Goal: Task Accomplishment & Management: Manage account settings

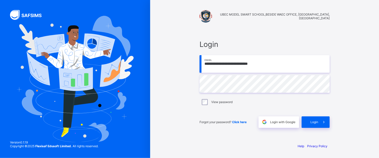
click at [271, 62] on input "**********" at bounding box center [265, 64] width 130 height 18
type input "**********"
click at [314, 121] on span "Login" at bounding box center [315, 122] width 8 height 4
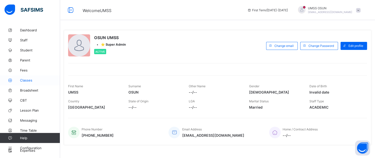
click at [24, 79] on span "Classes" at bounding box center [40, 80] width 40 height 4
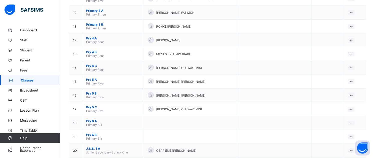
scroll to position [190, 0]
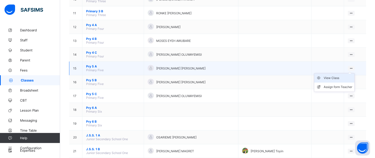
click at [337, 78] on div "View Class" at bounding box center [338, 77] width 29 height 5
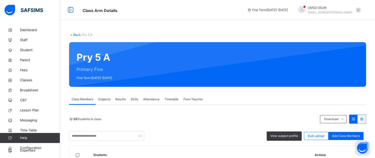
click at [104, 96] on div "Subjects" at bounding box center [104, 99] width 17 height 10
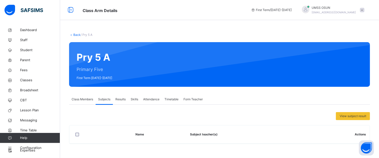
click at [310, 8] on div at bounding box center [306, 10] width 8 height 8
click at [300, 27] on div "Back / Pry 5 A Pry 5 A Primary Five First Term 2025-2026 Class Members Subjects…" at bounding box center [219, 90] width 319 height 131
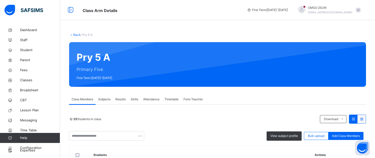
click at [103, 97] on span "Subjects" at bounding box center [104, 99] width 12 height 5
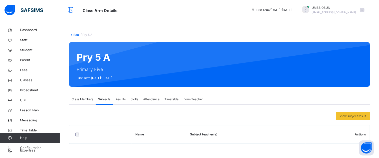
click at [82, 97] on span "Class Members" at bounding box center [83, 99] width 22 height 5
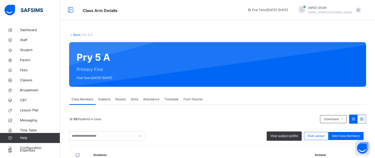
click at [105, 97] on span "Subjects" at bounding box center [104, 99] width 12 height 5
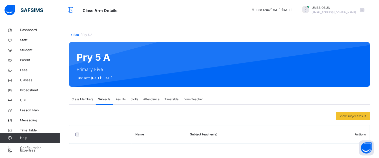
click at [76, 34] on link "Back" at bounding box center [76, 35] width 7 height 4
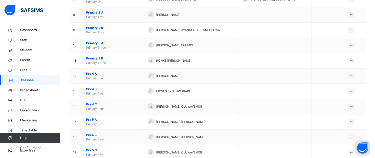
scroll to position [160, 0]
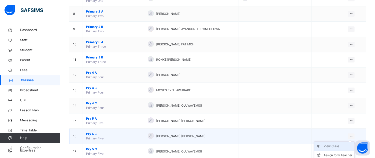
click at [337, 144] on div "View Class" at bounding box center [338, 146] width 29 height 5
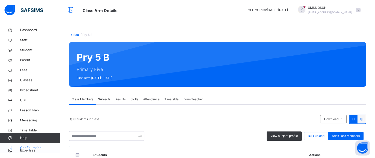
click at [29, 146] on span "Configuration" at bounding box center [40, 147] width 40 height 5
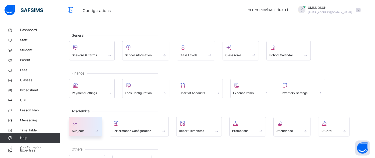
click at [81, 126] on div at bounding box center [86, 124] width 28 height 8
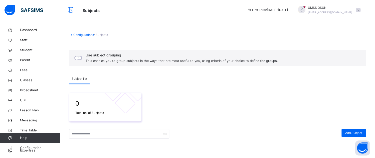
drag, startPoint x: 283, startPoint y: 107, endPoint x: 206, endPoint y: 99, distance: 76.8
click at [206, 99] on div "0 Total no. of Subjects" at bounding box center [217, 107] width 297 height 29
click at [374, 111] on div "Configurations / Subjects Use subject grouping This enables you to group subjec…" at bounding box center [217, 135] width 315 height 220
click at [191, 137] on div at bounding box center [255, 134] width 167 height 10
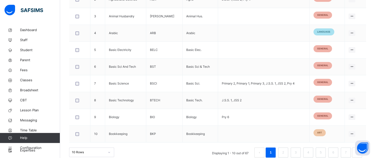
scroll to position [193, 0]
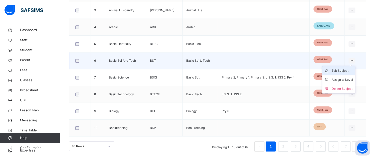
click at [347, 68] on div "Edit Subject" at bounding box center [342, 70] width 21 height 5
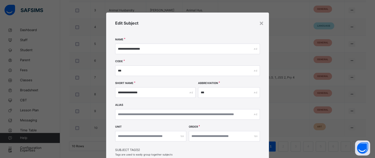
click at [258, 22] on div "Edit Subject" at bounding box center [187, 29] width 145 height 19
click at [260, 22] on div "×" at bounding box center [261, 23] width 5 height 11
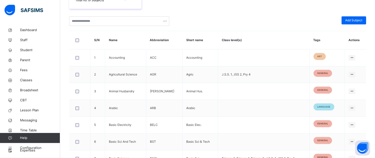
scroll to position [114, 0]
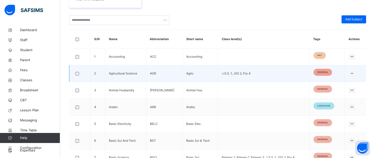
click at [328, 72] on span "general" at bounding box center [322, 72] width 11 height 4
click at [214, 71] on td "Agric" at bounding box center [200, 73] width 36 height 17
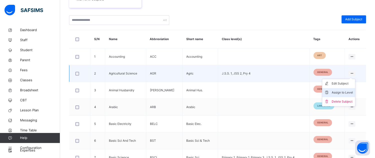
click at [348, 91] on div "Assign to Level" at bounding box center [342, 92] width 21 height 5
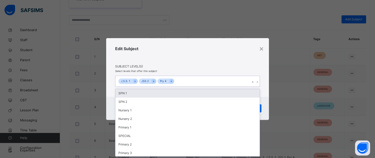
click at [257, 81] on icon at bounding box center [257, 81] width 3 height 5
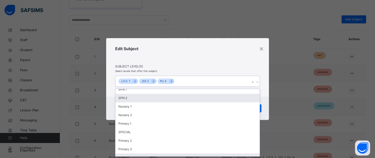
scroll to position [12, 0]
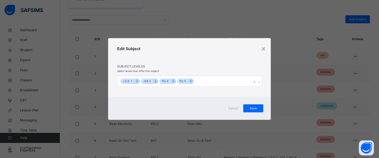
click at [179, 53] on div "Edit Subject" at bounding box center [189, 55] width 145 height 19
click at [253, 107] on span "Save" at bounding box center [253, 108] width 13 height 5
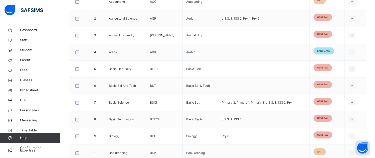
scroll to position [174, 0]
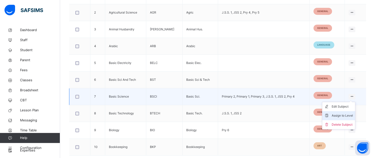
click at [348, 115] on div "Assign to Level" at bounding box center [342, 115] width 21 height 5
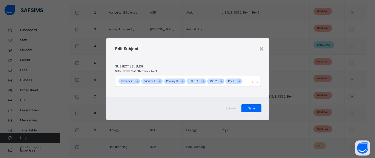
scroll to position [0, 0]
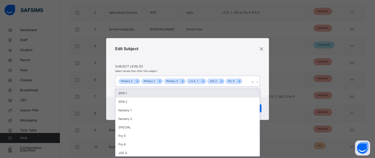
click at [257, 82] on icon at bounding box center [257, 81] width 3 height 5
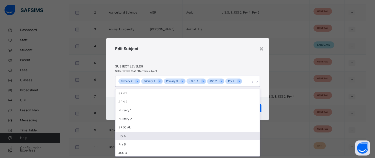
click at [127, 136] on div "Pry 5" at bounding box center [188, 136] width 144 height 9
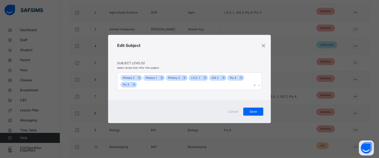
click at [180, 45] on div "Edit Subject" at bounding box center [189, 51] width 145 height 19
click at [254, 111] on span "Save" at bounding box center [253, 111] width 13 height 5
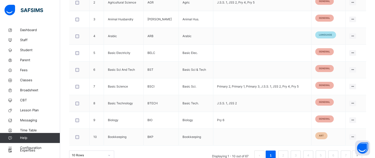
scroll to position [193, 0]
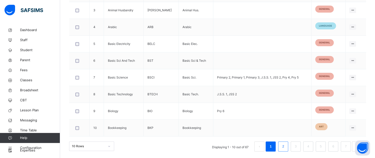
click at [286, 145] on link "2" at bounding box center [283, 146] width 5 height 7
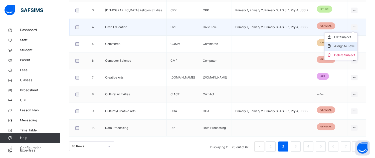
click at [352, 44] on div "Assign to Level" at bounding box center [344, 46] width 21 height 5
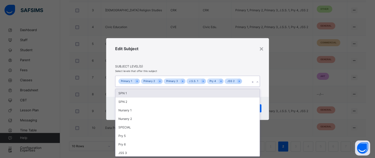
scroll to position [0, 0]
click at [258, 81] on icon at bounding box center [257, 81] width 3 height 5
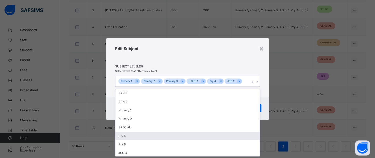
click at [142, 137] on div "Pry 5" at bounding box center [188, 136] width 144 height 9
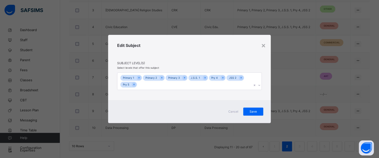
click at [186, 46] on div "Edit Subject" at bounding box center [189, 51] width 145 height 19
click at [251, 110] on span "Save" at bounding box center [253, 111] width 13 height 5
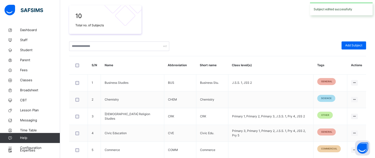
scroll to position [193, 0]
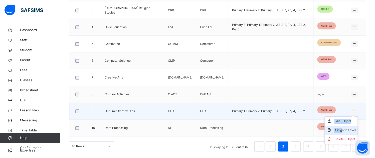
drag, startPoint x: 356, startPoint y: 109, endPoint x: 346, endPoint y: 129, distance: 21.7
click at [351, 114] on div "Edit Subject Assign to Level Delete Subject" at bounding box center [354, 111] width 7 height 6
click at [346, 129] on div "Assign to Level" at bounding box center [345, 130] width 21 height 5
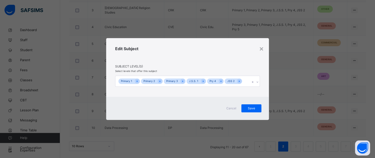
scroll to position [0, 0]
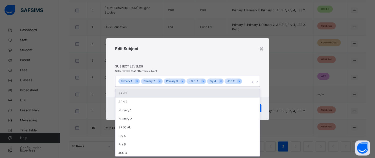
click at [257, 82] on icon at bounding box center [257, 81] width 3 height 5
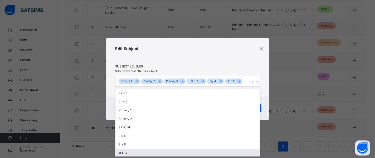
click at [128, 154] on div "JSS 3" at bounding box center [188, 153] width 144 height 9
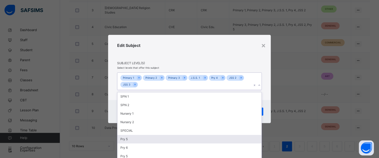
click at [125, 138] on div "Pry 5" at bounding box center [190, 139] width 144 height 9
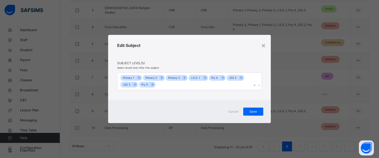
click at [184, 53] on div "Edit Subject" at bounding box center [189, 51] width 145 height 19
click at [251, 111] on span "Save" at bounding box center [253, 111] width 13 height 5
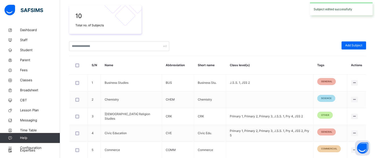
scroll to position [193, 0]
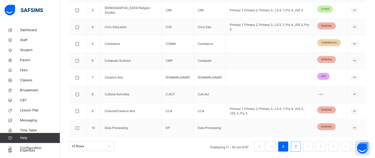
click at [298, 146] on link "3" at bounding box center [295, 146] width 5 height 7
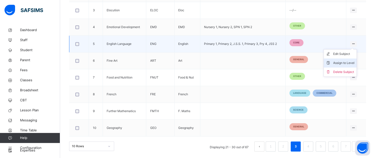
click at [343, 60] on div "Assign to Level" at bounding box center [344, 62] width 21 height 5
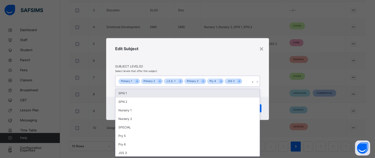
scroll to position [0, 0]
click at [257, 83] on icon at bounding box center [257, 81] width 3 height 5
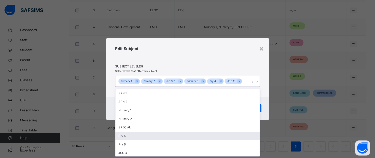
click at [126, 136] on div "Pry 5" at bounding box center [188, 136] width 144 height 9
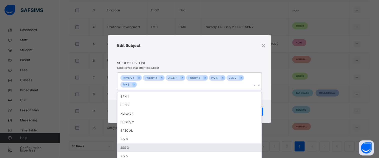
click at [125, 146] on div "JSS 3" at bounding box center [190, 147] width 144 height 9
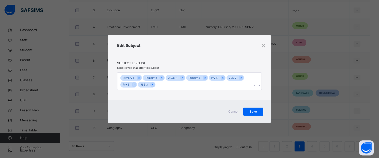
click at [175, 50] on div "Edit Subject" at bounding box center [189, 51] width 145 height 19
click at [253, 110] on span "Save" at bounding box center [253, 111] width 13 height 5
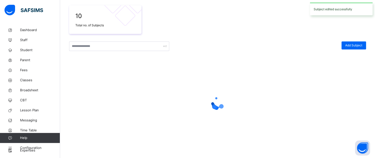
scroll to position [193, 0]
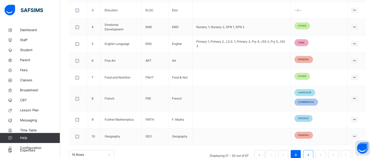
click at [311, 152] on link "4" at bounding box center [308, 155] width 5 height 7
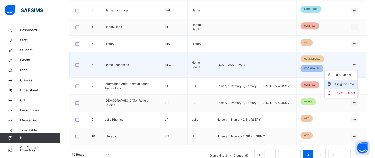
click at [350, 82] on div "Assign to Level" at bounding box center [345, 83] width 21 height 5
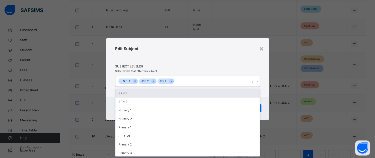
scroll to position [0, 0]
click at [257, 81] on icon at bounding box center [257, 81] width 3 height 5
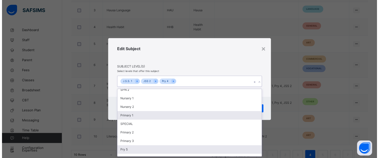
scroll to position [21, 0]
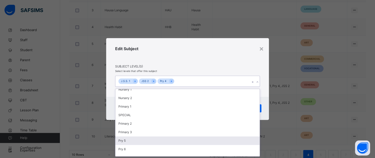
click at [126, 139] on div "Pry 5" at bounding box center [188, 140] width 144 height 9
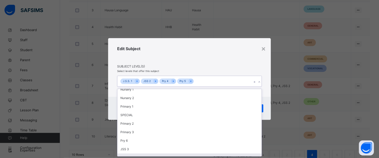
scroll to position [26, 0]
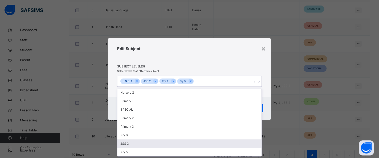
click at [127, 144] on div "JSS 3" at bounding box center [190, 143] width 144 height 9
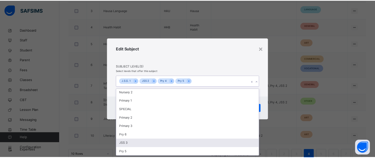
scroll to position [18, 0]
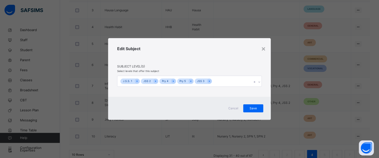
click at [190, 56] on div "Edit Subject" at bounding box center [189, 55] width 145 height 19
click at [252, 105] on div "Save" at bounding box center [254, 108] width 20 height 8
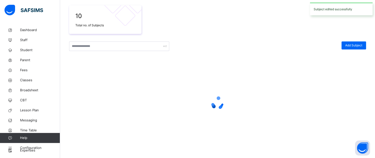
scroll to position [193, 0]
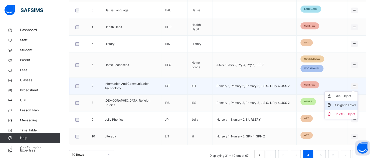
click at [345, 102] on div "Assign to Level" at bounding box center [345, 104] width 21 height 5
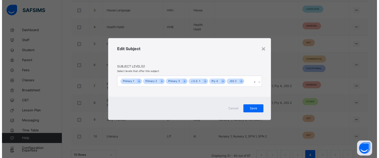
scroll to position [0, 0]
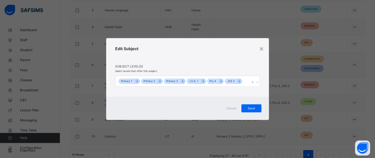
click at [258, 83] on icon at bounding box center [257, 81] width 3 height 5
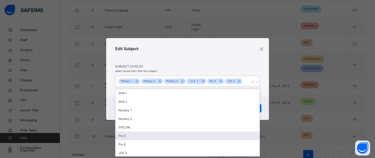
click at [154, 134] on div "Pry 5" at bounding box center [188, 136] width 144 height 9
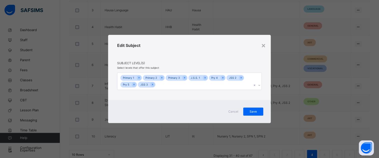
click at [175, 62] on span "Subject Level(s)" at bounding box center [189, 63] width 145 height 5
click at [248, 111] on span "Save" at bounding box center [253, 111] width 13 height 5
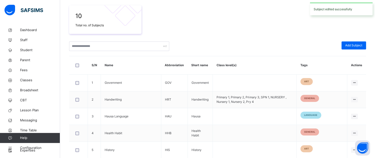
scroll to position [193, 0]
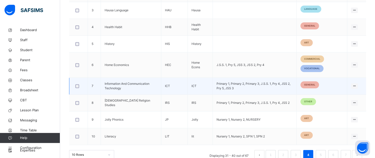
click at [254, 87] on td "Primary 1, Primary 2, Primary 3, J.S.S. 1, Pry 4, JSS 2, Pry 5, JSS 3" at bounding box center [255, 86] width 84 height 17
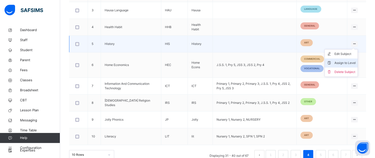
click at [345, 62] on div "Assign to Level" at bounding box center [345, 62] width 21 height 5
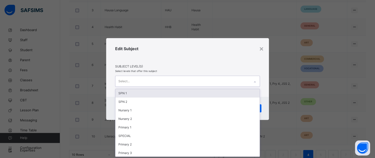
scroll to position [0, 0]
click at [254, 82] on icon at bounding box center [255, 81] width 3 height 5
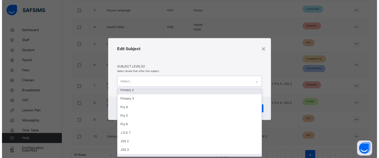
scroll to position [60, 0]
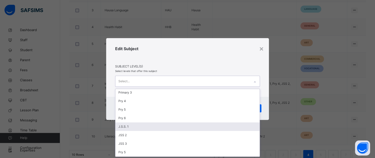
click at [131, 126] on div "J.S.S. 1" at bounding box center [188, 126] width 144 height 9
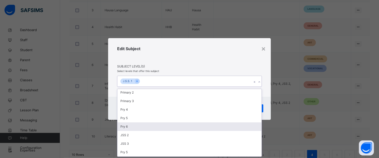
scroll to position [52, 0]
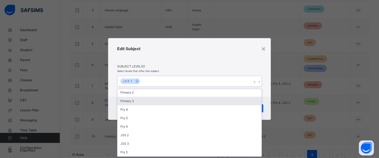
click at [134, 101] on div "Primary 3" at bounding box center [190, 101] width 144 height 9
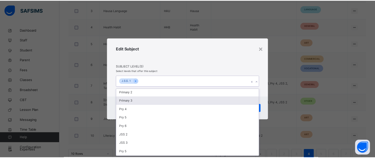
scroll to position [43, 0]
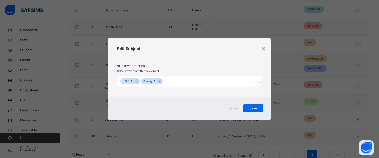
click at [200, 60] on div "Edit Subject" at bounding box center [189, 55] width 145 height 19
click at [256, 107] on span "Save" at bounding box center [253, 108] width 13 height 5
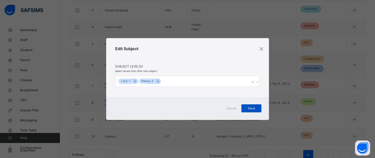
click at [251, 107] on div "Save" at bounding box center [252, 108] width 20 height 8
click at [249, 106] on span "Save" at bounding box center [251, 108] width 13 height 5
click at [252, 107] on span "Save" at bounding box center [251, 108] width 13 height 5
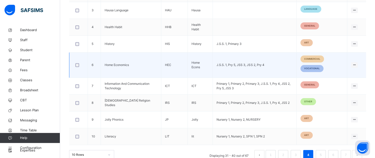
scroll to position [199, 0]
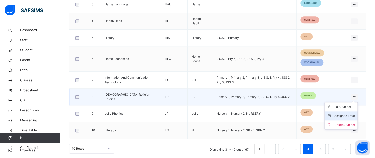
click at [351, 115] on div "Assign to Level" at bounding box center [345, 115] width 21 height 5
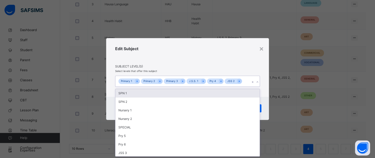
scroll to position [0, 0]
click at [258, 81] on icon at bounding box center [257, 81] width 3 height 5
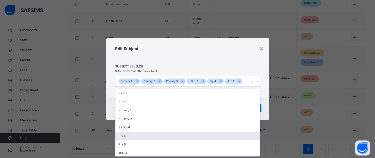
click at [138, 136] on div "Pry 5" at bounding box center [188, 136] width 144 height 9
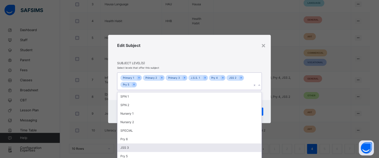
click at [131, 148] on div "JSS 3" at bounding box center [190, 147] width 144 height 9
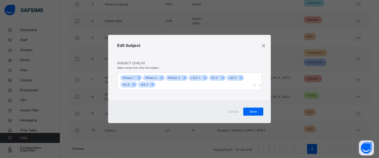
click at [188, 48] on div "Edit Subject" at bounding box center [189, 51] width 145 height 19
click at [252, 111] on span "Save" at bounding box center [253, 111] width 13 height 5
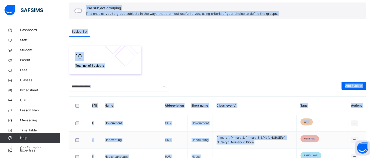
scroll to position [31, 0]
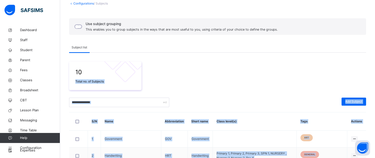
drag, startPoint x: 176, startPoint y: 93, endPoint x: 257, endPoint y: 68, distance: 83.9
click at [257, 68] on div "10 Total no. of Subjects" at bounding box center [217, 75] width 297 height 29
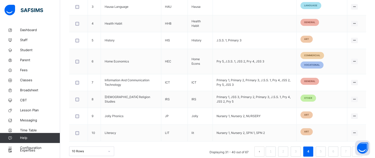
scroll to position [202, 0]
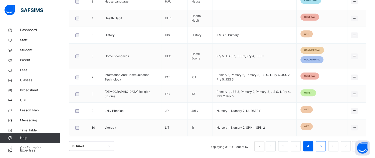
click at [323, 145] on link "5" at bounding box center [320, 146] width 5 height 7
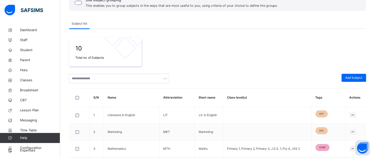
scroll to position [55, 0]
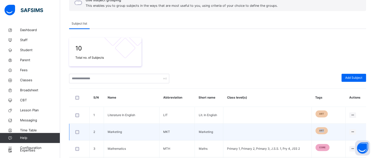
drag, startPoint x: 220, startPoint y: 137, endPoint x: 361, endPoint y: 126, distance: 141.7
click at [361, 126] on tr "2 Marketing MKT Marketing art Edit Subject Assign to Level Delete Subject" at bounding box center [217, 132] width 297 height 17
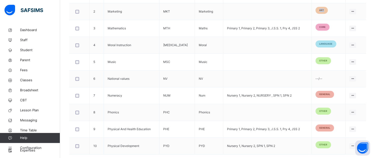
scroll to position [193, 0]
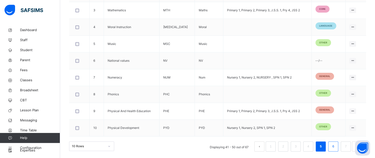
click at [336, 143] on link "6" at bounding box center [333, 146] width 5 height 7
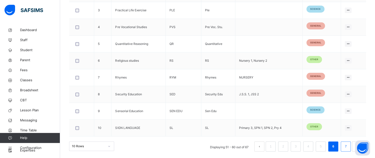
click at [348, 145] on link "7" at bounding box center [346, 146] width 5 height 7
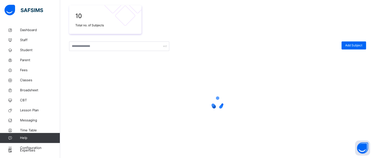
scroll to position [143, 0]
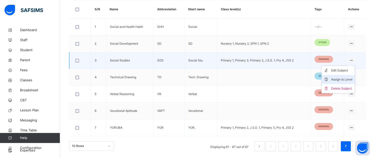
click at [342, 77] on div "Assign to Level" at bounding box center [341, 79] width 21 height 5
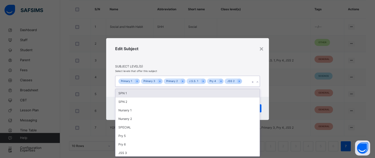
scroll to position [0, 0]
click at [258, 83] on icon at bounding box center [257, 81] width 3 height 5
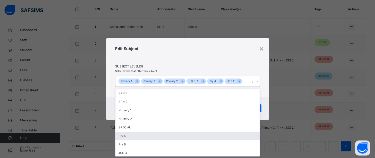
click at [127, 137] on div "Pry 5" at bounding box center [188, 136] width 144 height 9
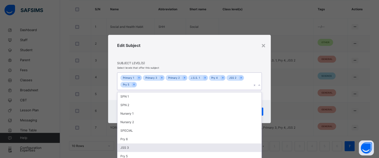
click at [128, 148] on div "JSS 3" at bounding box center [190, 147] width 144 height 9
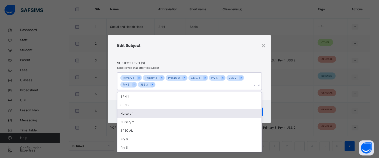
click at [203, 44] on div "Edit Subject" at bounding box center [189, 51] width 145 height 19
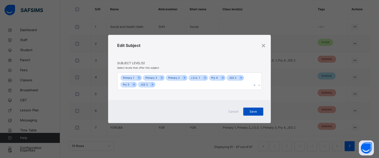
click at [254, 110] on span "Save" at bounding box center [253, 111] width 13 height 5
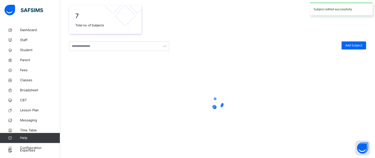
scroll to position [143, 0]
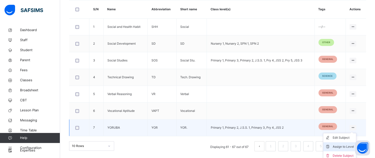
click at [346, 145] on div "Assign to Level" at bounding box center [343, 146] width 21 height 5
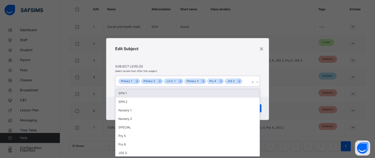
scroll to position [0, 0]
click at [258, 81] on icon at bounding box center [257, 81] width 3 height 5
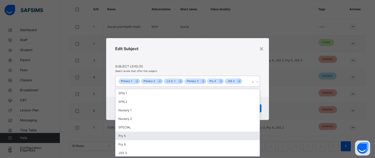
click at [134, 136] on div "Pry 5" at bounding box center [188, 136] width 144 height 9
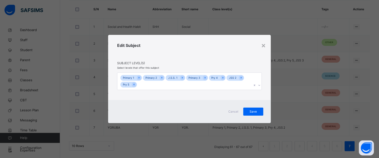
click at [199, 44] on div "Edit Subject" at bounding box center [189, 51] width 145 height 19
click at [253, 111] on span "Save" at bounding box center [253, 111] width 13 height 5
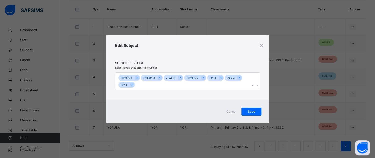
click at [258, 86] on icon at bounding box center [257, 85] width 3 height 5
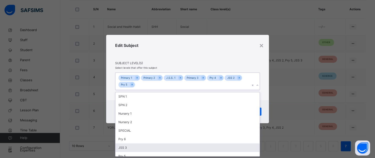
click at [124, 146] on div "JSS 3" at bounding box center [188, 147] width 144 height 9
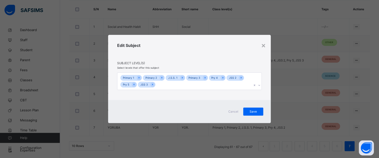
click at [200, 51] on div "Edit Subject" at bounding box center [189, 51] width 145 height 19
click at [253, 111] on div "Save" at bounding box center [254, 111] width 20 height 8
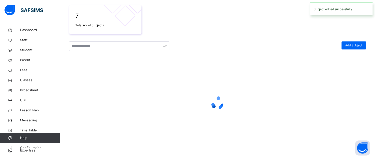
scroll to position [143, 0]
